Goal: Check status: Check status

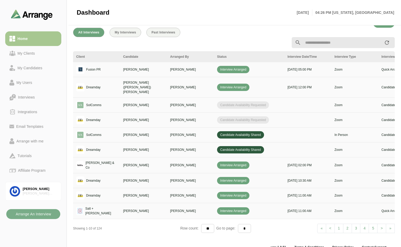
click at [232, 116] on span "Candidate Availability Requested" at bounding box center [243, 119] width 52 height 7
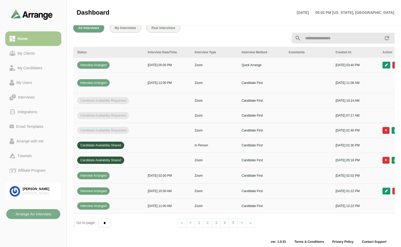
scroll to position [0, 188]
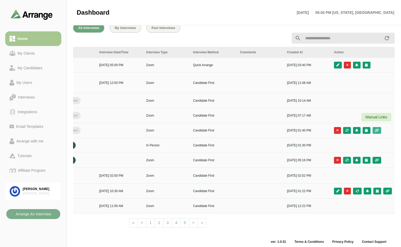
click at [376, 129] on icon "button" at bounding box center [377, 130] width 4 height 3
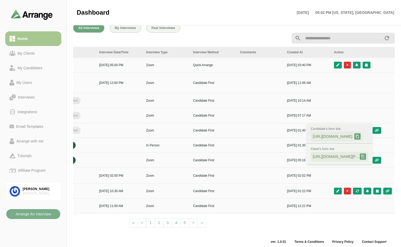
click at [359, 136] on icon at bounding box center [358, 136] width 4 height 4
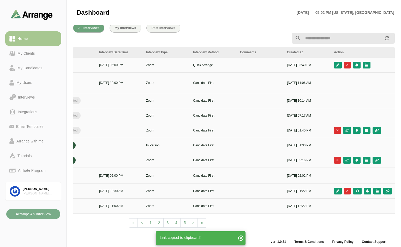
drag, startPoint x: 279, startPoint y: 224, endPoint x: 237, endPoint y: 219, distance: 42.4
click at [237, 219] on div "Client Candidate Arranged By Status Interview Date/Time Interview Type Intervie…" at bounding box center [234, 139] width 322 height 184
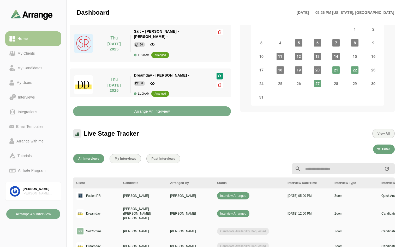
scroll to position [0, 0]
